Goal: Transaction & Acquisition: Purchase product/service

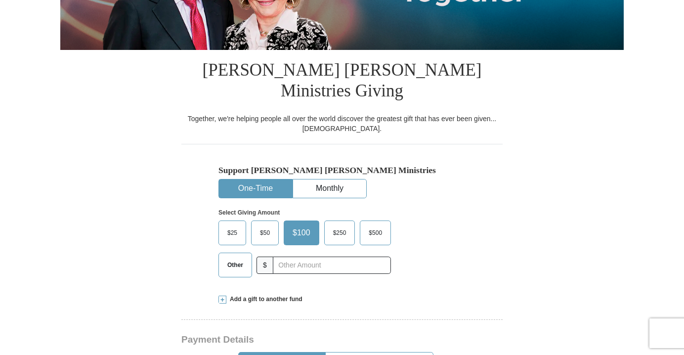
click at [261, 225] on span "$50" at bounding box center [265, 232] width 20 height 15
click at [0, 0] on input "$50" at bounding box center [0, 0] width 0 height 0
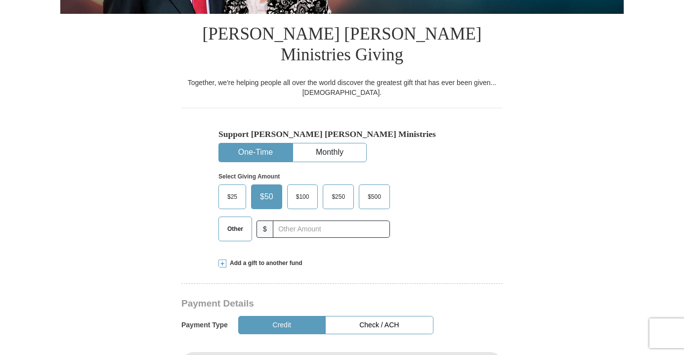
scroll to position [296, 0]
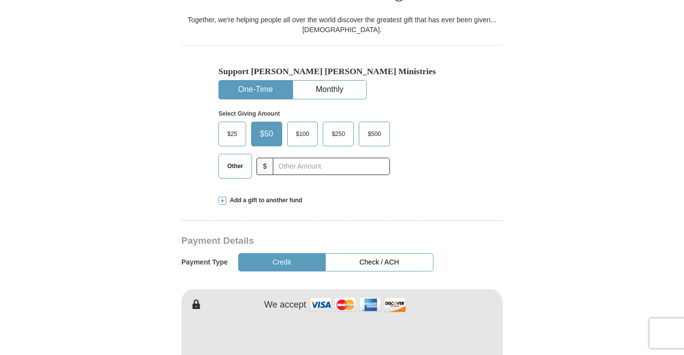
click at [288, 253] on button "Credit" at bounding box center [281, 262] width 87 height 18
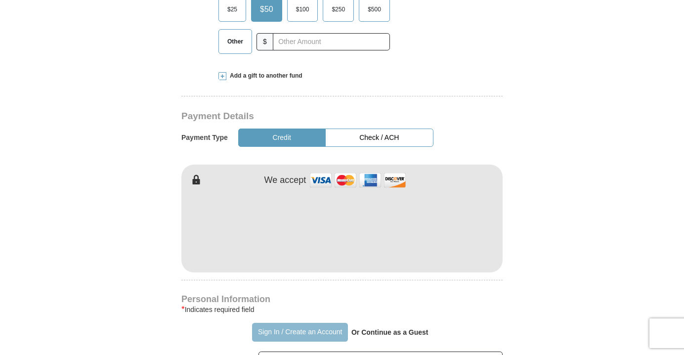
scroll to position [494, 0]
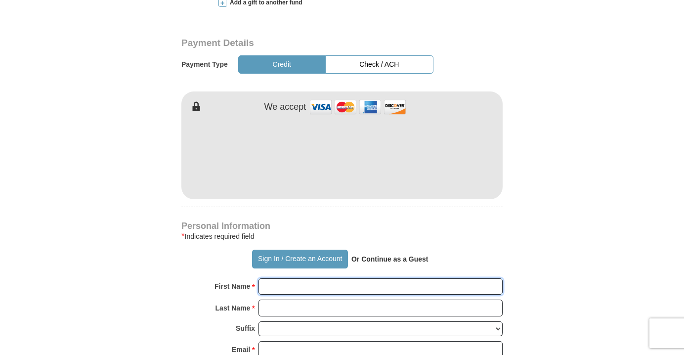
click at [287, 278] on input "First Name *" at bounding box center [380, 286] width 244 height 17
type input "[PERSON_NAME]"
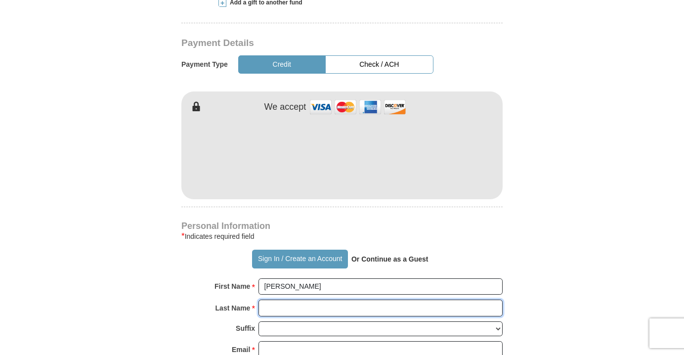
type input "Hare"
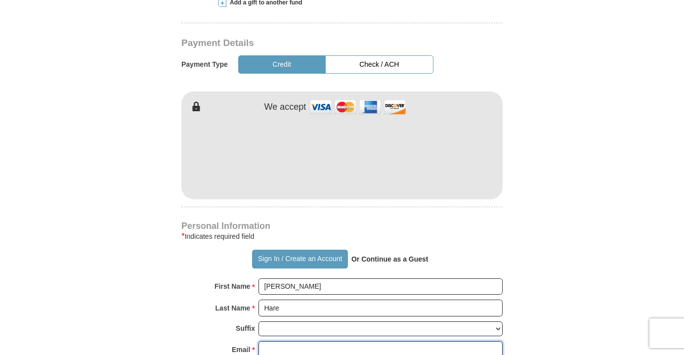
type input "[EMAIL_ADDRESS][PERSON_NAME][DOMAIN_NAME]"
type input "[STREET_ADDRESS]"
type input "[GEOGRAPHIC_DATA]"
select select "NE"
type input "68108-1924"
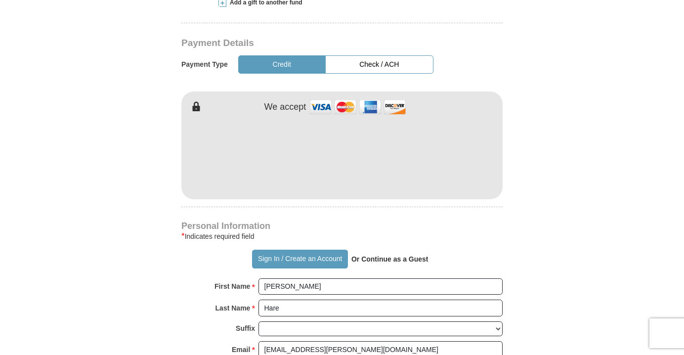
type input "4027343658"
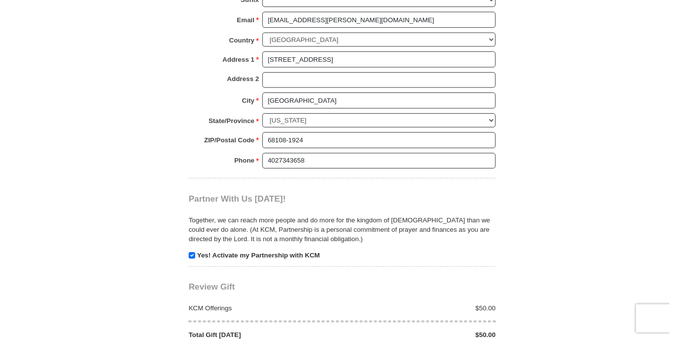
scroll to position [889, 0]
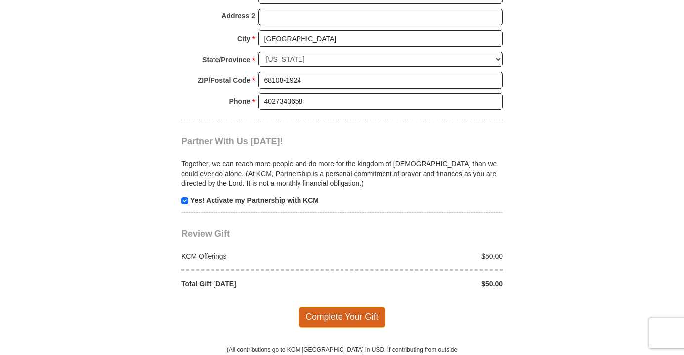
click at [368, 306] on span "Complete Your Gift" at bounding box center [341, 316] width 87 height 21
